Goal: Information Seeking & Learning: Understand process/instructions

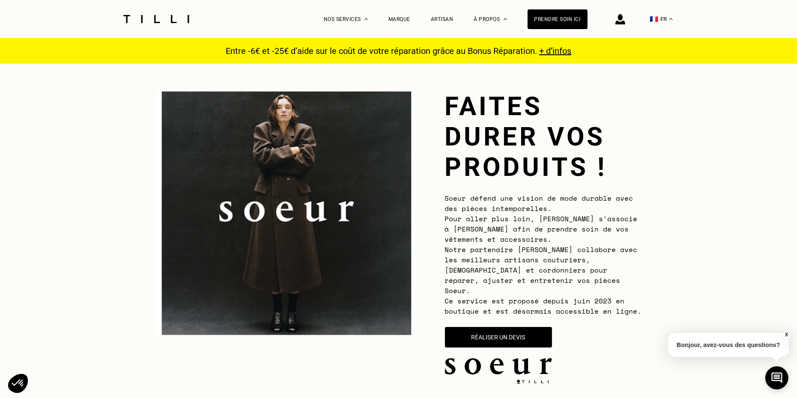
click at [159, 16] on img at bounding box center [156, 19] width 72 height 8
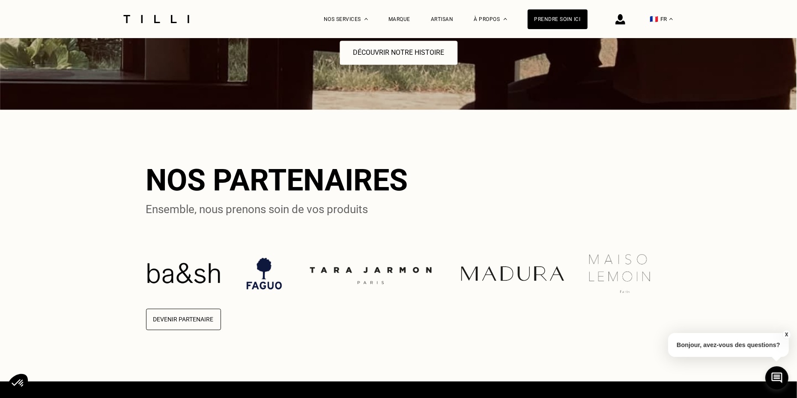
scroll to position [2219, 0]
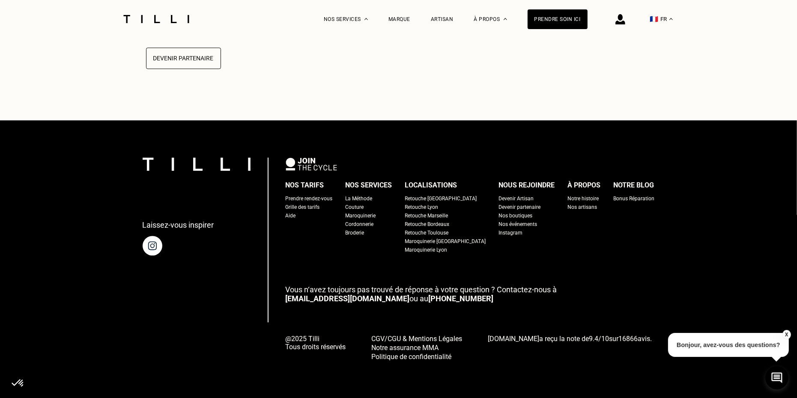
click at [432, 338] on span "CGV/CGU & Mentions Légales" at bounding box center [417, 339] width 91 height 8
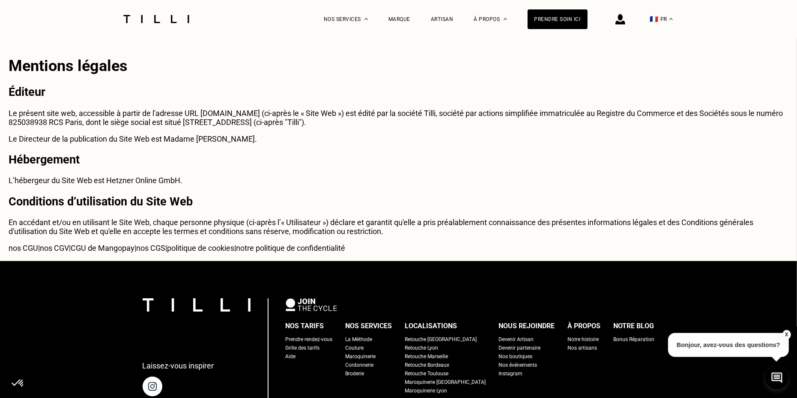
click at [165, 248] on link "nos CGS" at bounding box center [150, 248] width 29 height 9
click at [25, 246] on link "nos CGU" at bounding box center [24, 248] width 30 height 9
click at [56, 251] on link "nos CGV" at bounding box center [54, 248] width 29 height 9
